Goal: Task Accomplishment & Management: Use online tool/utility

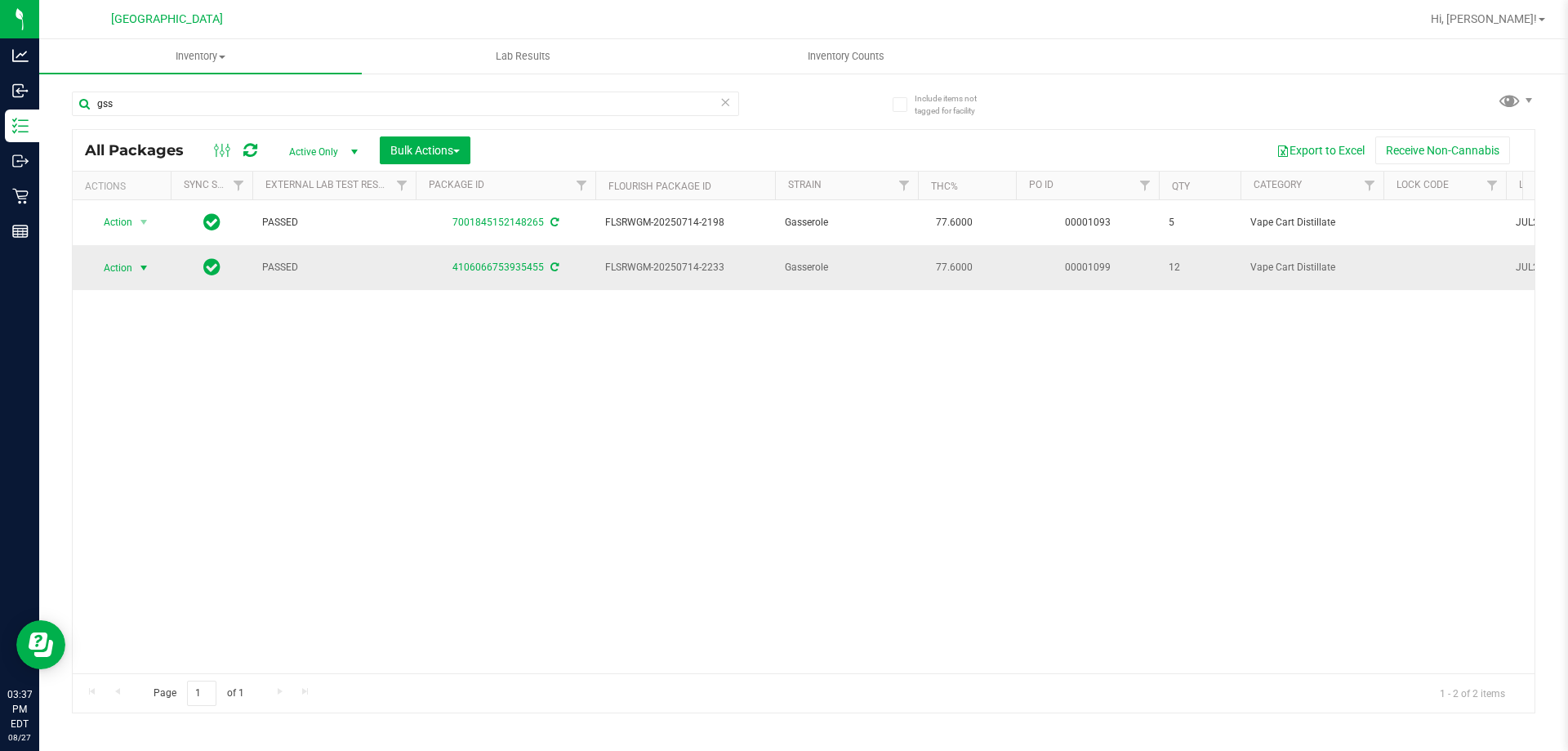
type input "gss"
click at [143, 268] on span "select" at bounding box center [143, 268] width 13 height 13
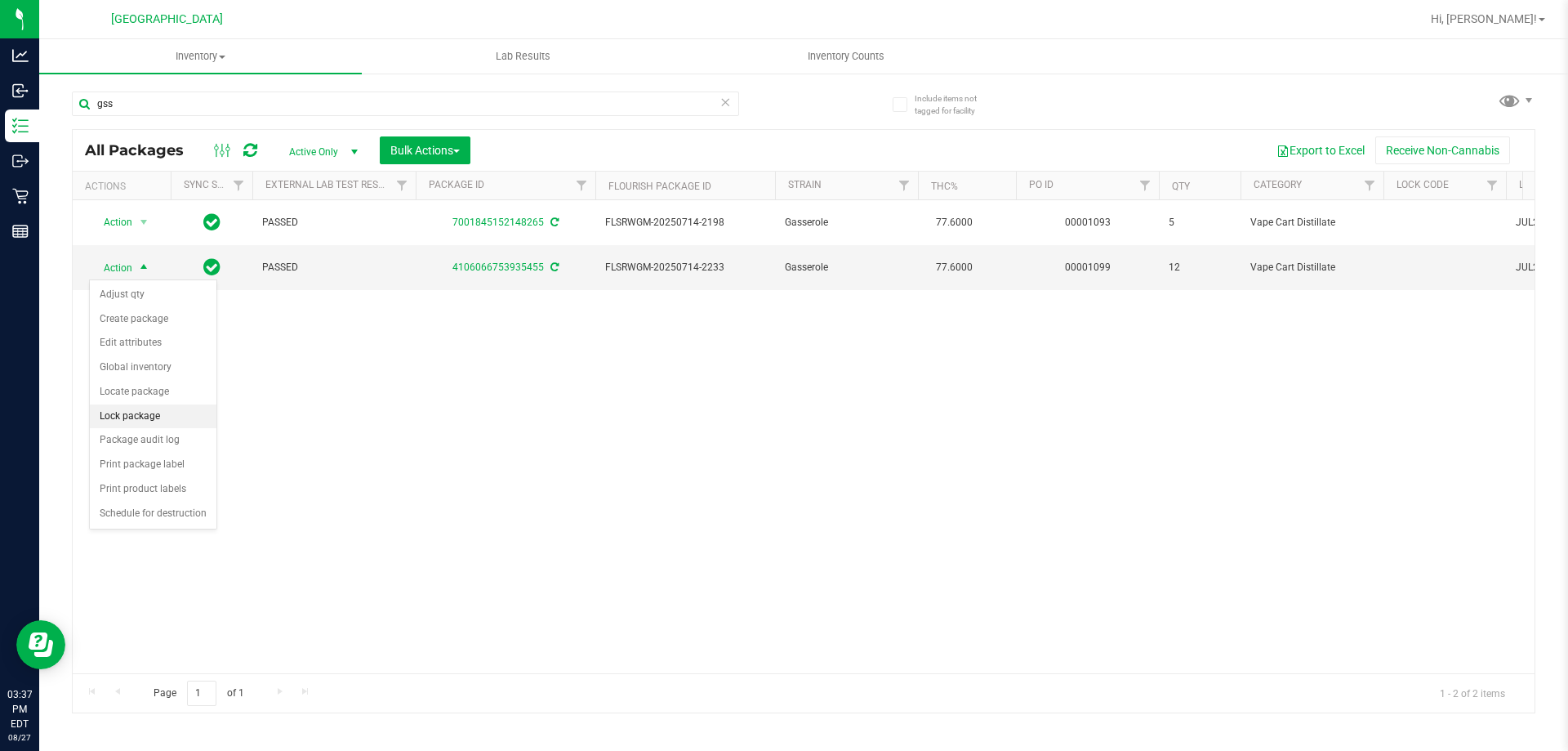
click at [148, 416] on li "Lock package" at bounding box center [153, 417] width 126 height 25
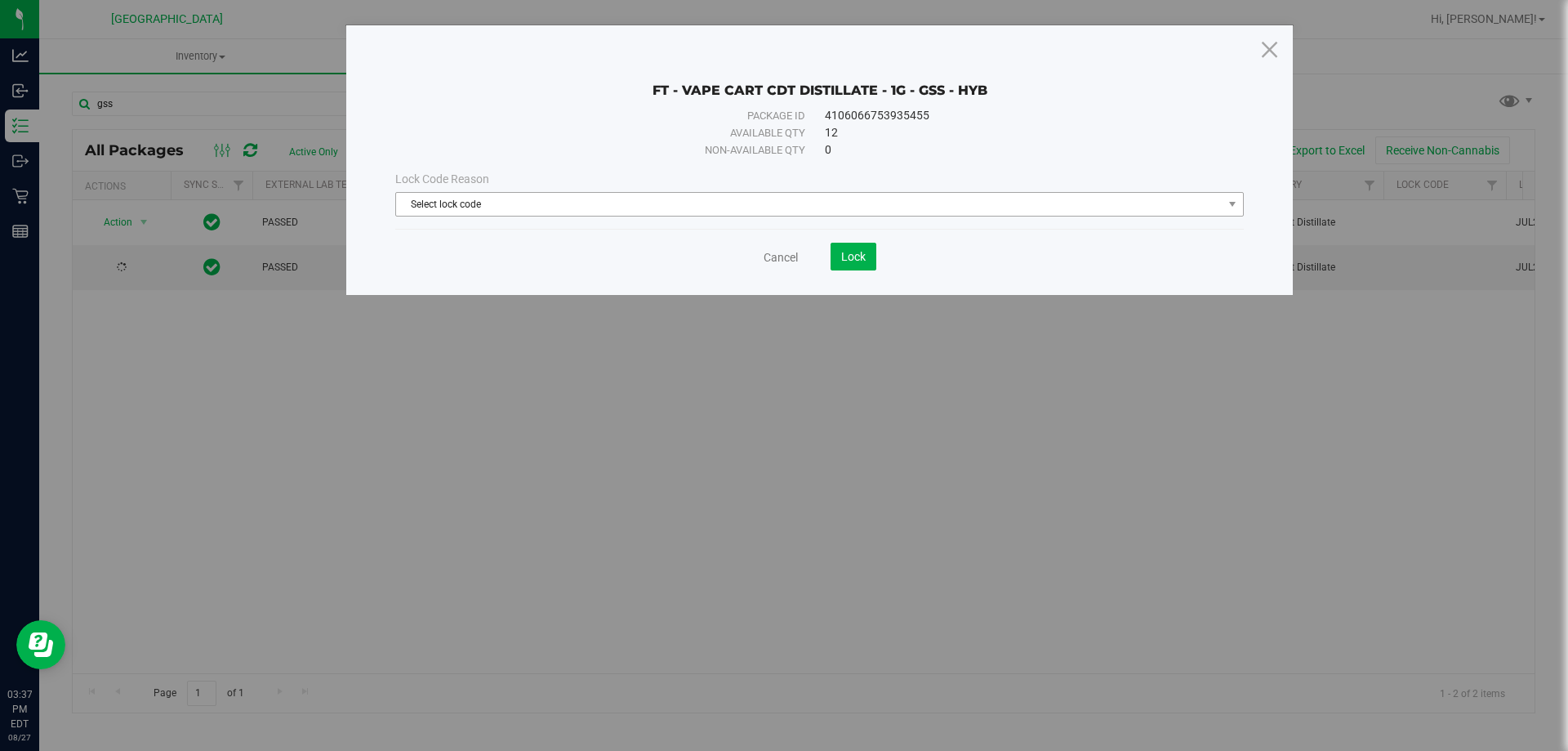
click at [465, 204] on span "Select lock code" at bounding box center [810, 204] width 827 height 23
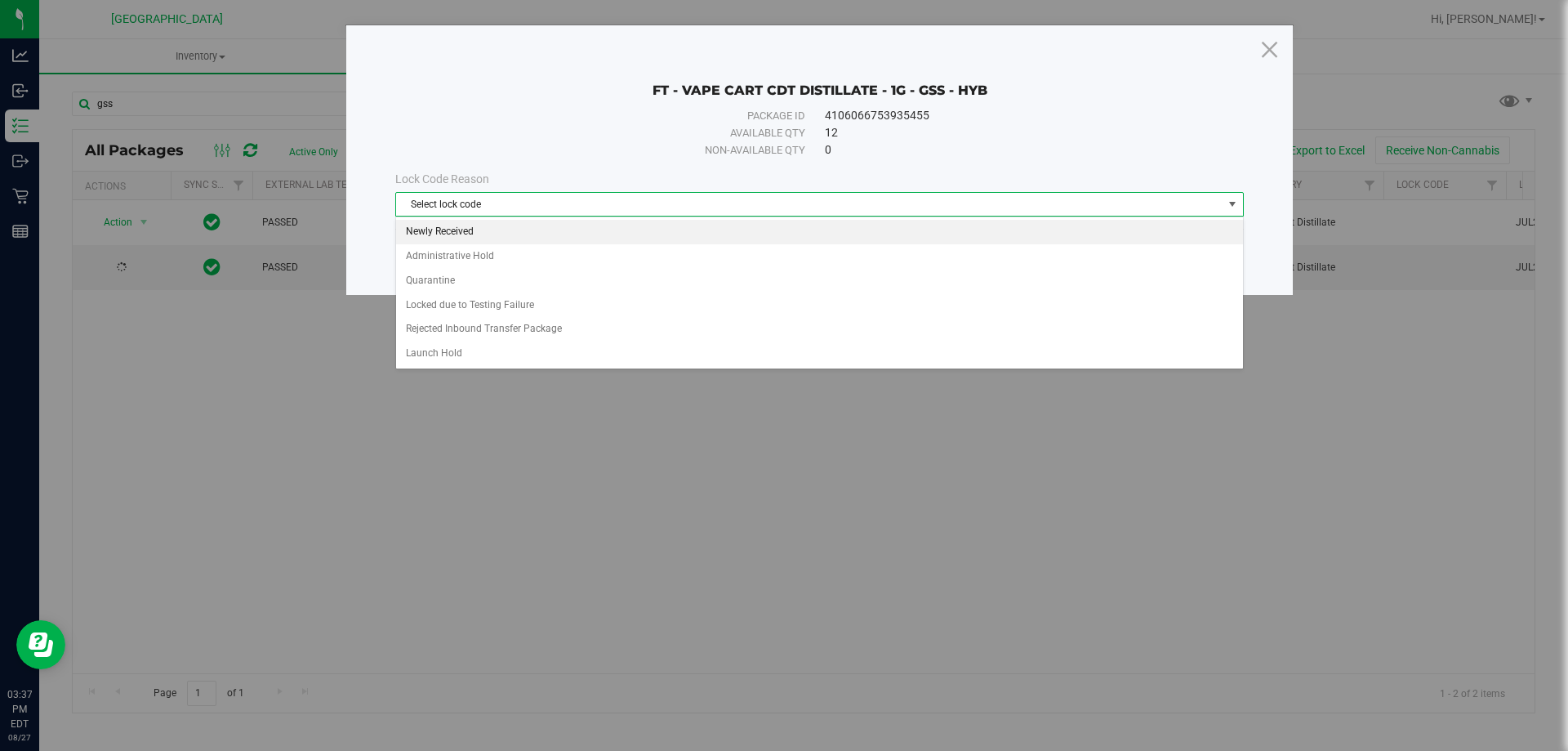
click at [492, 231] on li "Newly Received" at bounding box center [820, 232] width 847 height 25
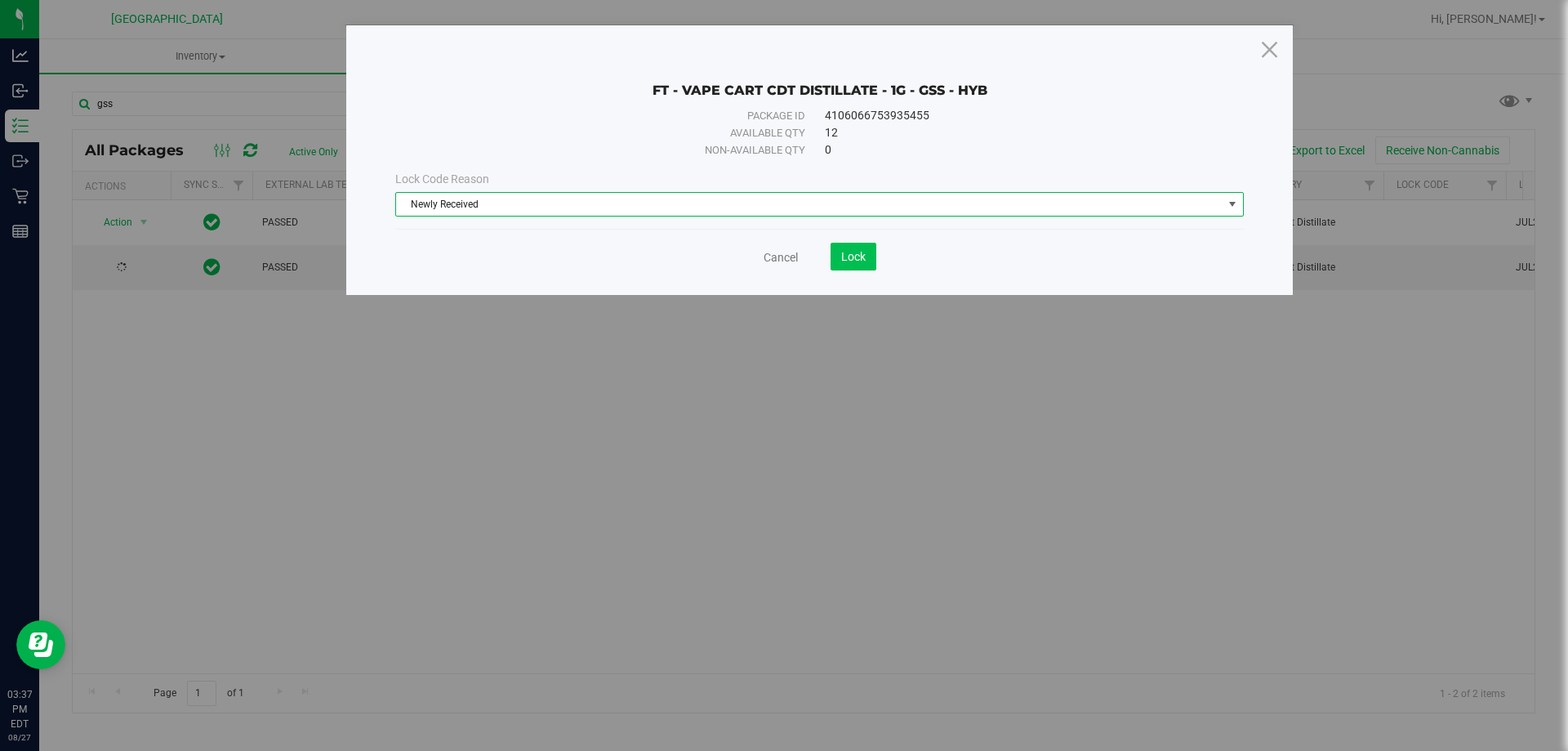
click at [851, 246] on button "Lock" at bounding box center [853, 256] width 45 height 28
